Goal: Navigation & Orientation: Find specific page/section

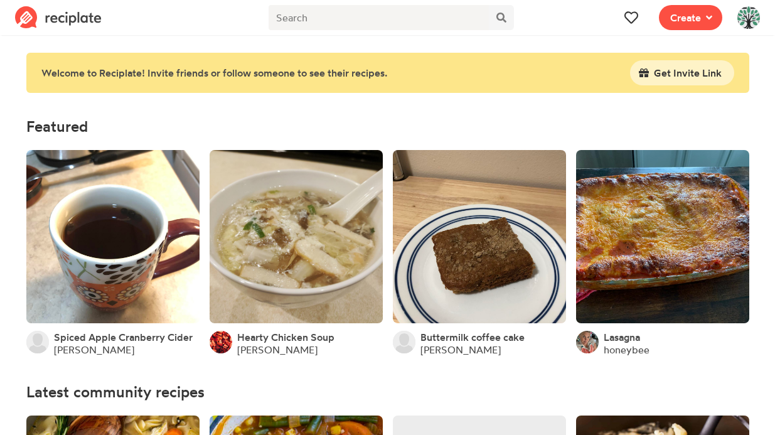
click at [750, 16] on img at bounding box center [748, 17] width 23 height 23
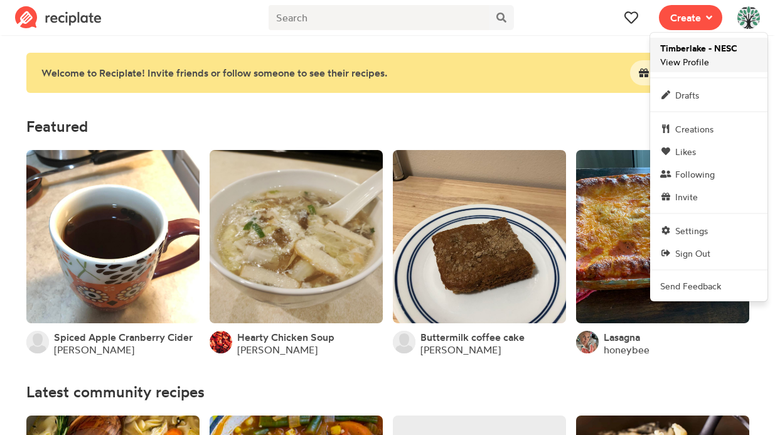
click at [674, 61] on span "Timberlake - NESC View Profile" at bounding box center [698, 54] width 77 height 27
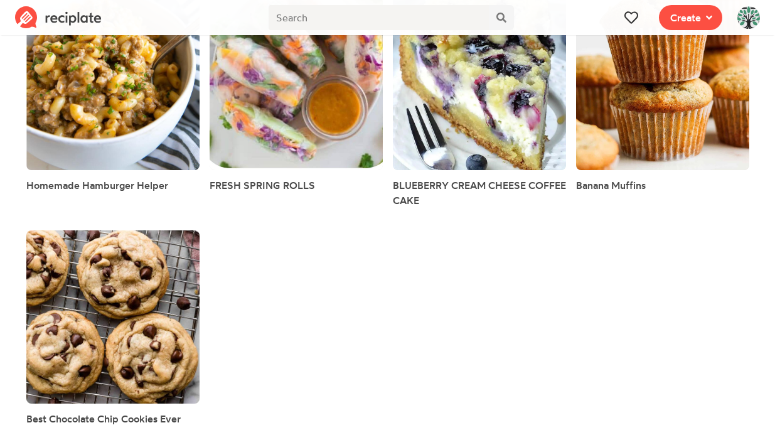
scroll to position [265, 0]
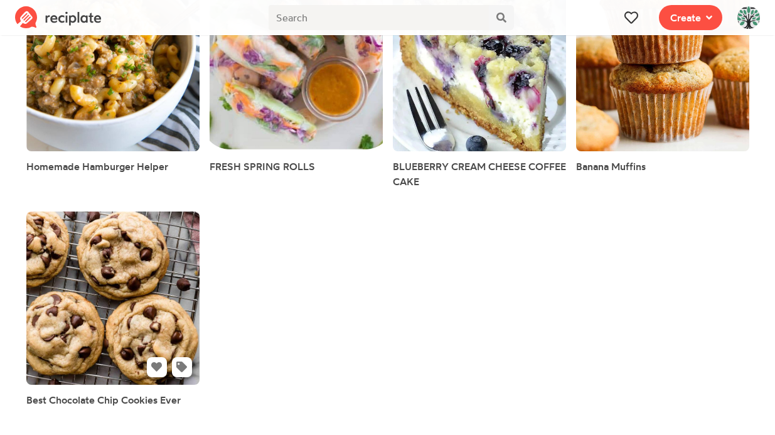
click at [144, 298] on link at bounding box center [112, 298] width 173 height 173
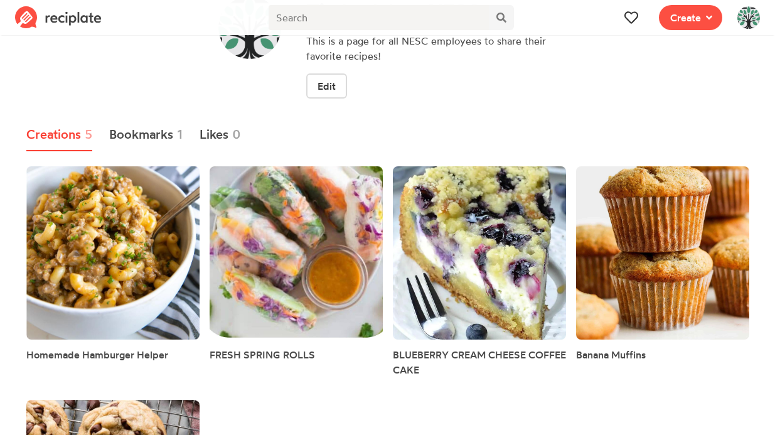
scroll to position [139, 0]
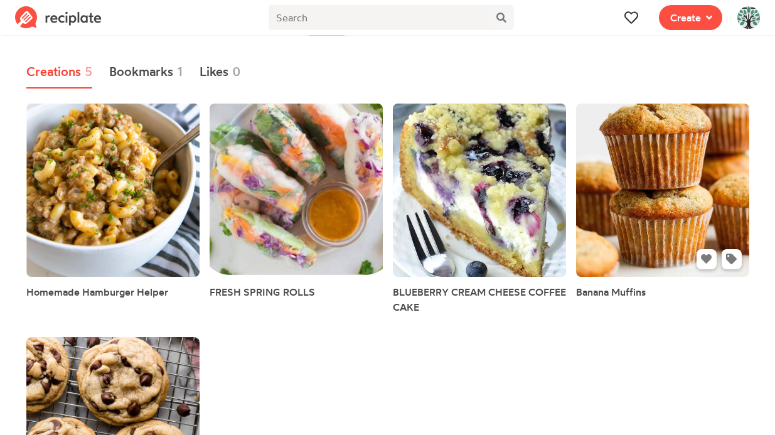
click at [648, 223] on link at bounding box center [662, 190] width 173 height 173
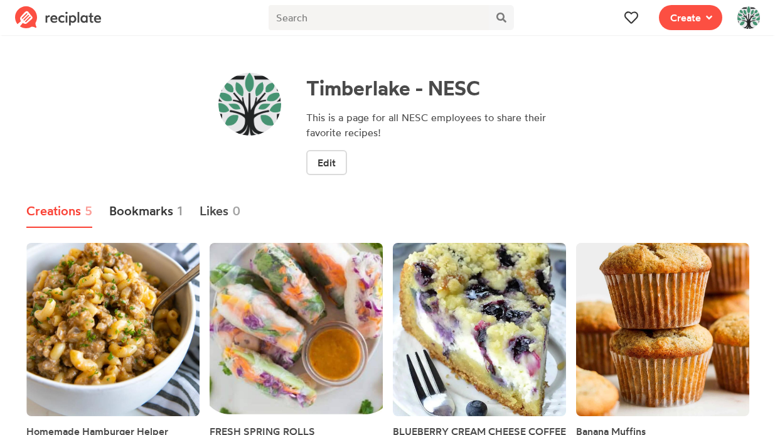
click at [143, 208] on link "Bookmarks 1" at bounding box center [146, 211] width 74 height 33
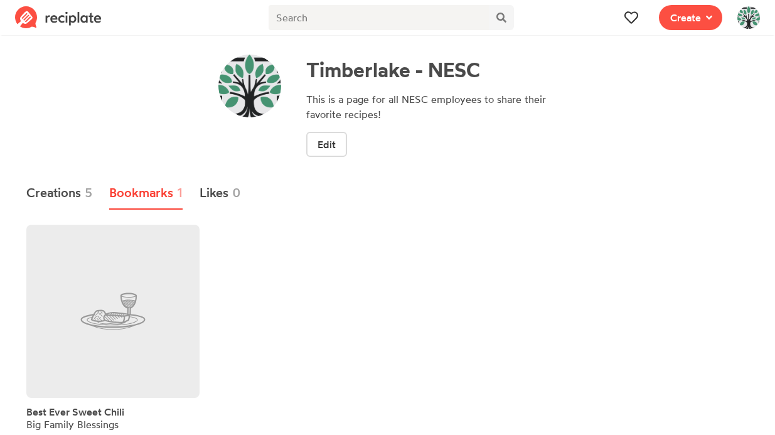
scroll to position [34, 0]
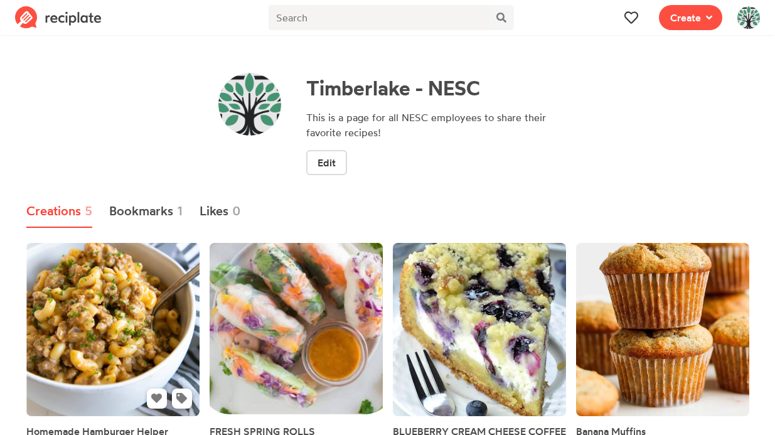
click at [106, 318] on link at bounding box center [112, 329] width 173 height 173
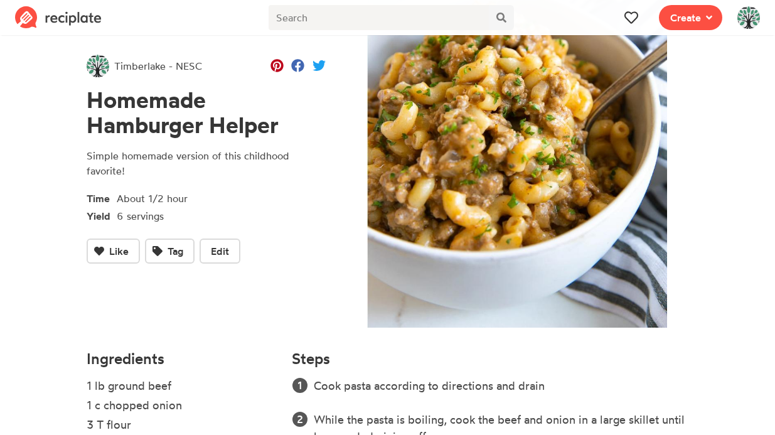
scroll to position [57, 0]
